Goal: Check status: Check status

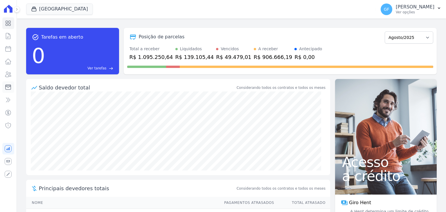
click at [10, 83] on link "Minha Carteira" at bounding box center [8, 87] width 12 height 12
click at [10, 73] on icon at bounding box center [9, 74] width 6 height 5
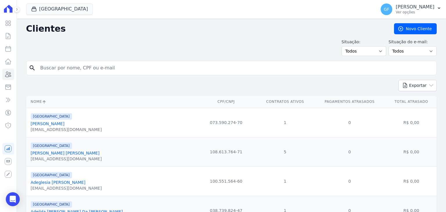
click at [90, 71] on input "search" at bounding box center [235, 68] width 397 height 12
paste input "[PERSON_NAME] [PERSON_NAME]"
type input "[PERSON_NAME] de Souza3"
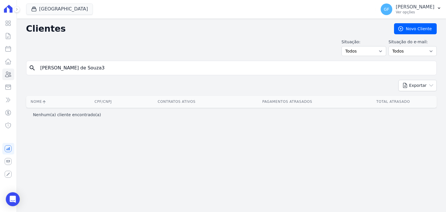
click at [91, 70] on input "[PERSON_NAME] de Souza3" at bounding box center [235, 68] width 397 height 12
type input "[PERSON_NAME] [PERSON_NAME]"
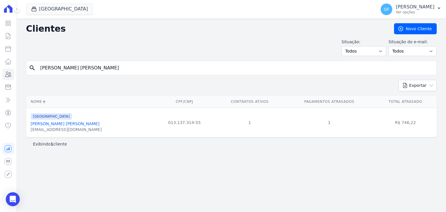
click at [59, 122] on link "[PERSON_NAME] [PERSON_NAME]" at bounding box center [65, 123] width 69 height 5
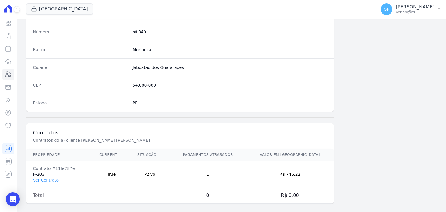
scroll to position [330, 0]
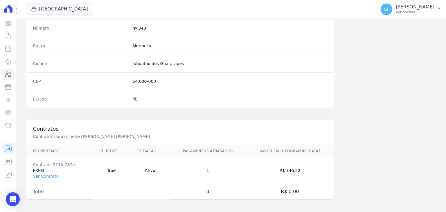
click at [51, 176] on link "Ver Contrato" at bounding box center [46, 176] width 26 height 5
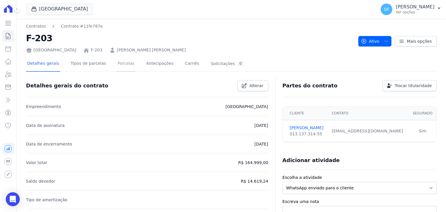
click at [119, 61] on link "Parcelas" at bounding box center [125, 63] width 19 height 15
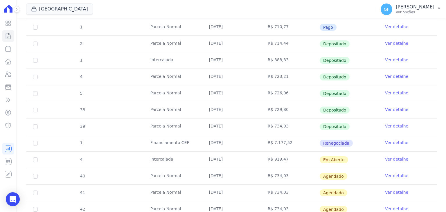
scroll to position [145, 0]
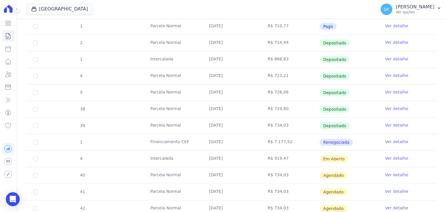
drag, startPoint x: 207, startPoint y: 156, endPoint x: 345, endPoint y: 155, distance: 138.9
click at [345, 155] on tr "4 [GEOGRAPHIC_DATA] [DATE] R$ 919,47 Em [GEOGRAPHIC_DATA] Ver detalhe" at bounding box center [231, 158] width 411 height 17
click at [364, 159] on td "Em Aberto" at bounding box center [349, 159] width 59 height 16
click at [387, 155] on link "Ver detalhe" at bounding box center [396, 158] width 23 height 6
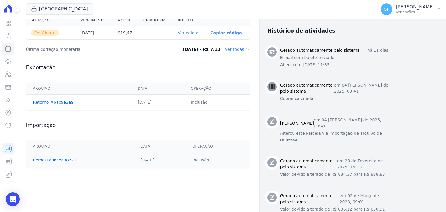
scroll to position [218, 0]
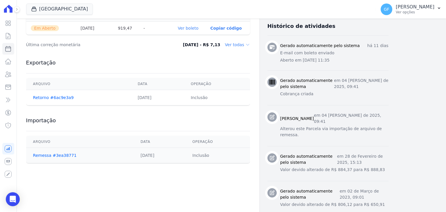
click at [190, 28] on link "Ver boleto" at bounding box center [188, 28] width 21 height 5
